Goal: Information Seeking & Learning: Learn about a topic

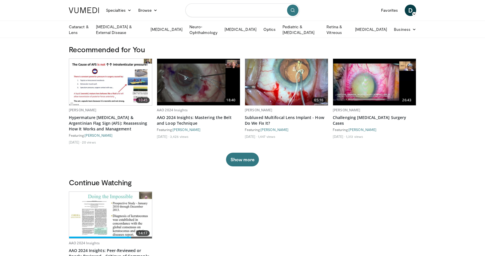
click at [203, 11] on input "Search topics, interventions" at bounding box center [243, 10] width 114 height 14
type input "*******"
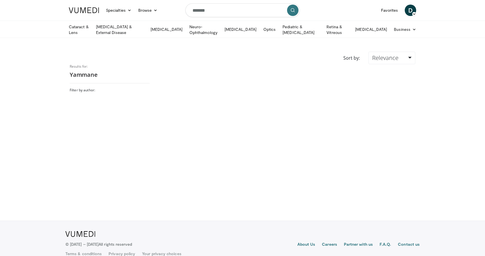
click at [86, 74] on h2 "Yammane" at bounding box center [110, 74] width 80 height 7
click at [84, 30] on link "Cataract & Lens" at bounding box center [78, 29] width 27 height 11
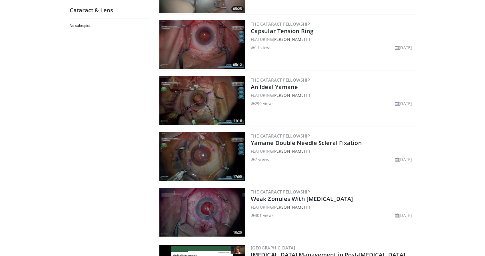
scroll to position [886, 0]
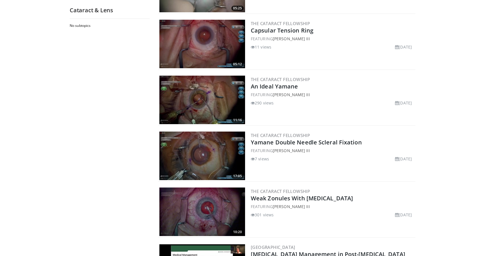
click at [186, 93] on img at bounding box center [202, 100] width 86 height 49
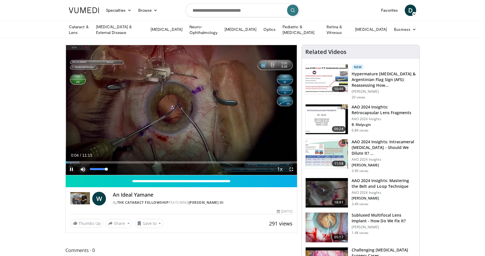
click at [83, 166] on span "Video Player" at bounding box center [82, 169] width 11 height 11
